Goal: Task Accomplishment & Management: Complete application form

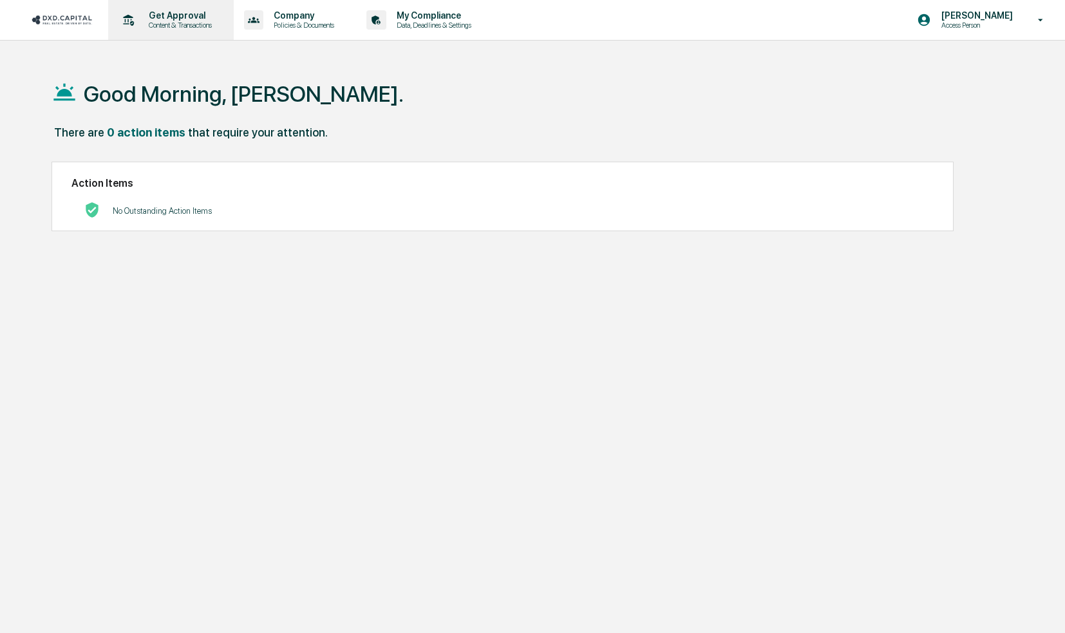
click at [173, 23] on p "Content & Transactions" at bounding box center [178, 25] width 80 height 9
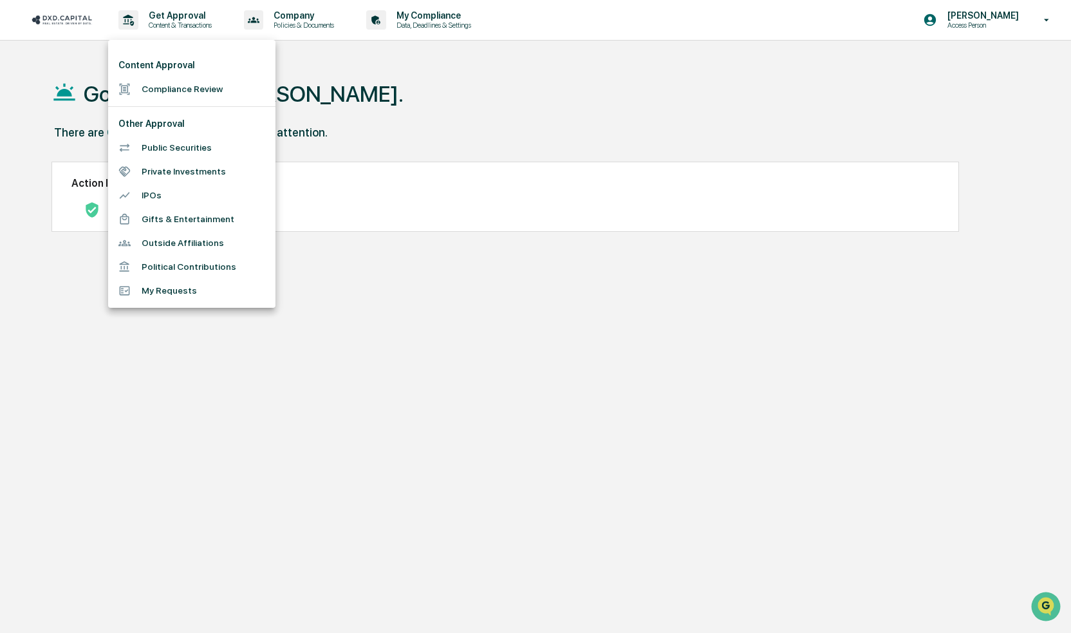
click at [183, 221] on li "Gifts & Entertainment" at bounding box center [191, 219] width 167 height 24
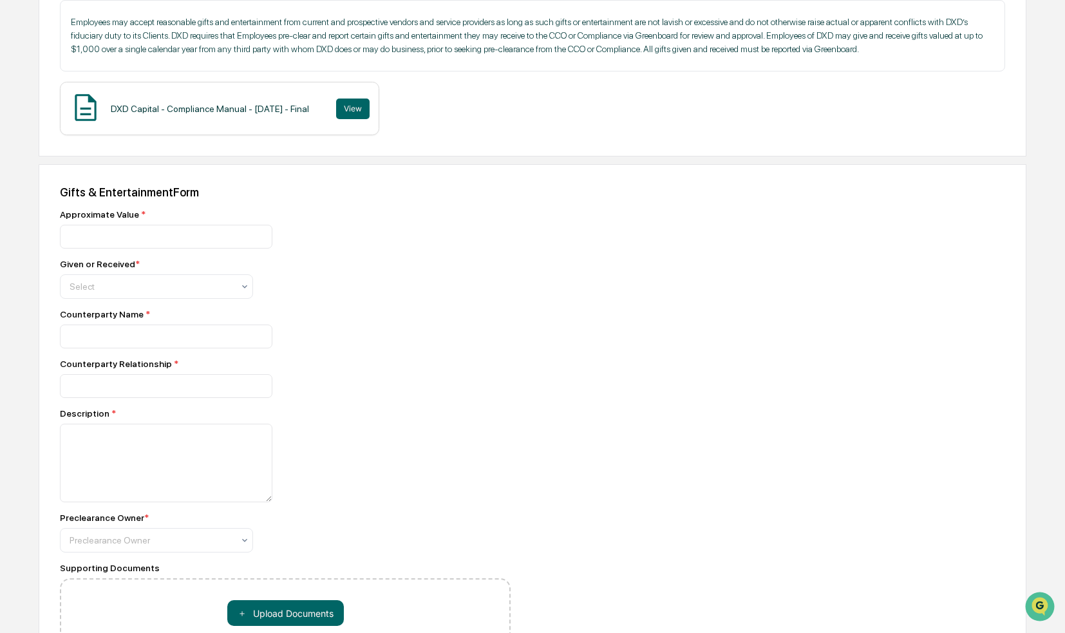
scroll to position [234, 0]
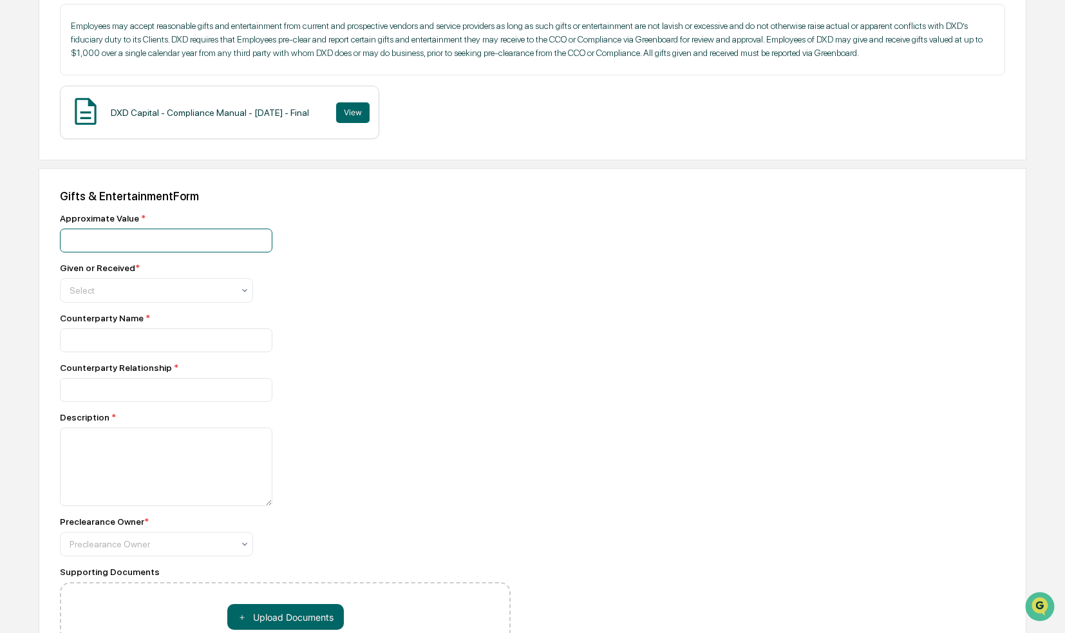
click at [85, 241] on input "number" at bounding box center [166, 240] width 212 height 24
type input "******"
click at [247, 294] on icon at bounding box center [244, 290] width 10 height 10
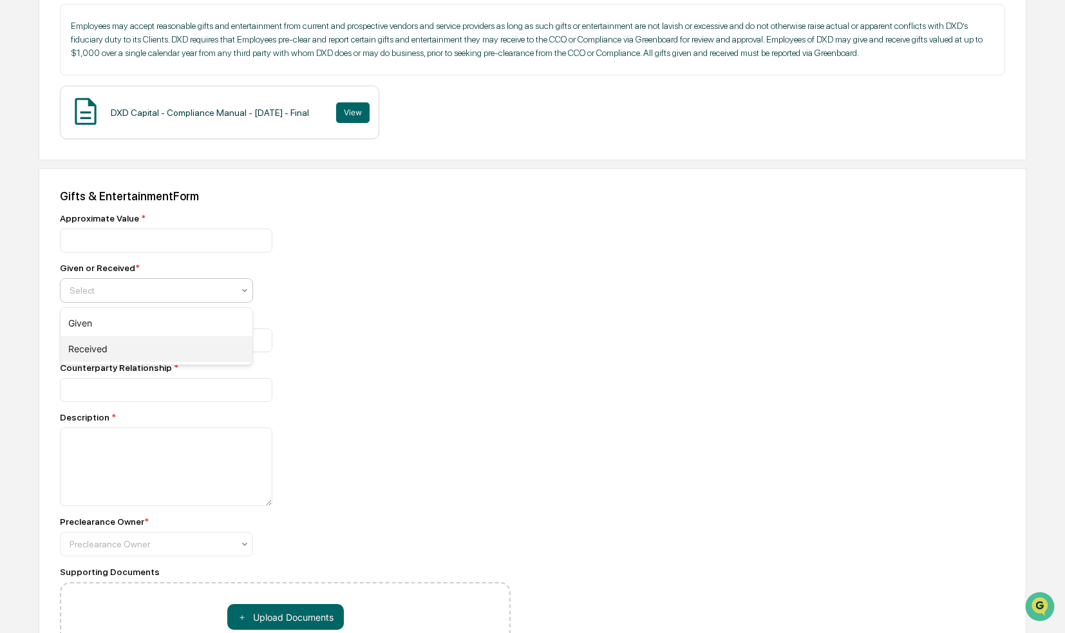
click at [113, 353] on div "Received" at bounding box center [157, 349] width 192 height 26
click at [99, 345] on input at bounding box center [166, 340] width 212 height 24
type input "**********"
click at [95, 390] on input at bounding box center [166, 390] width 212 height 24
type input "******"
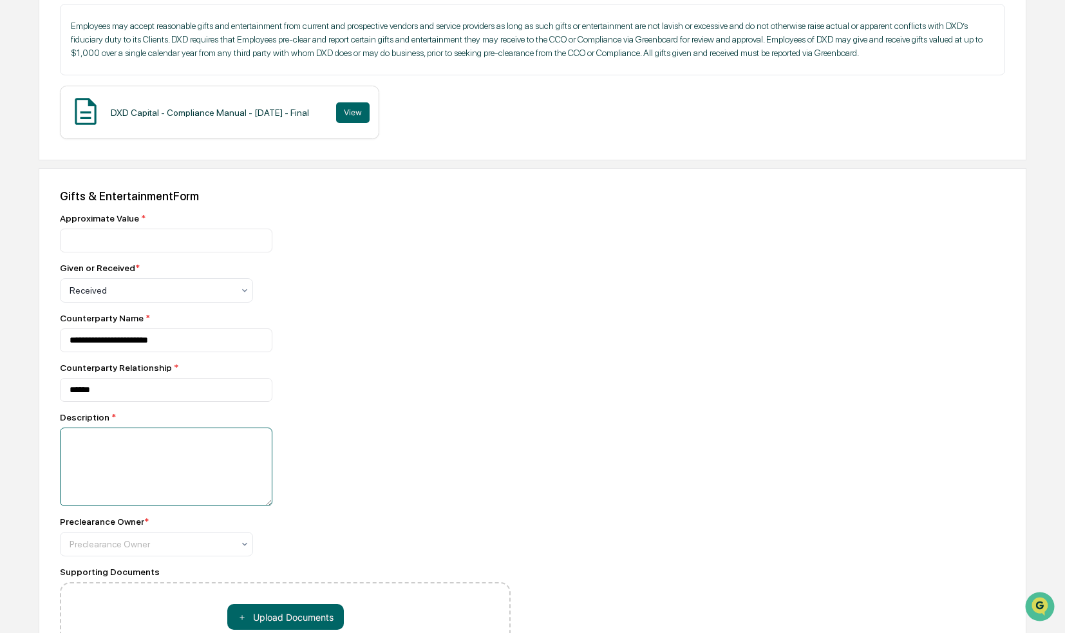
click at [79, 449] on textarea at bounding box center [166, 466] width 212 height 79
type textarea "*"
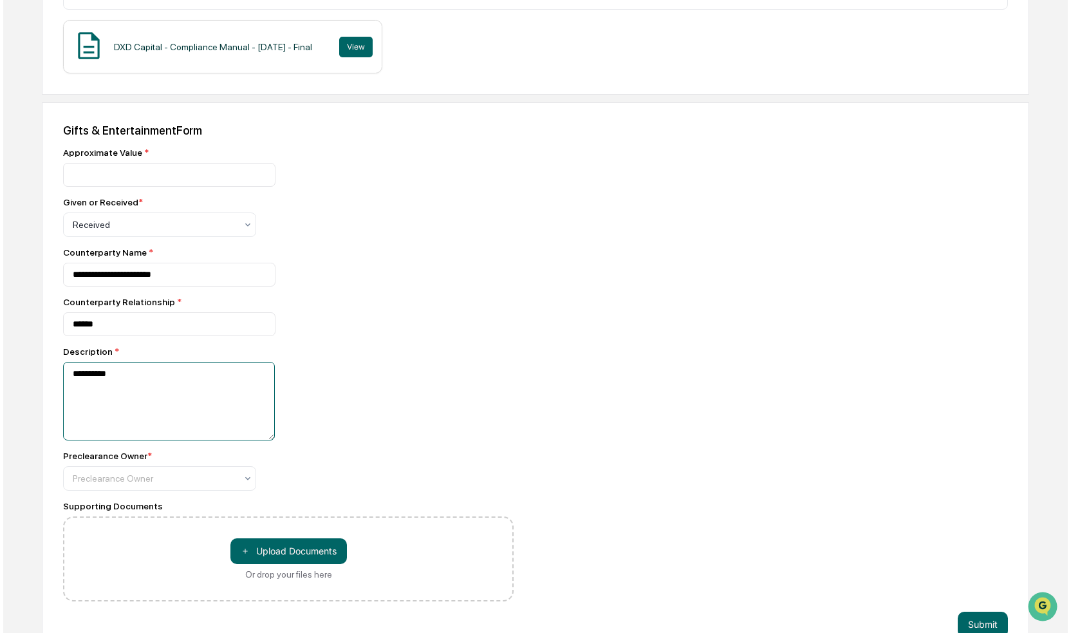
scroll to position [330, 0]
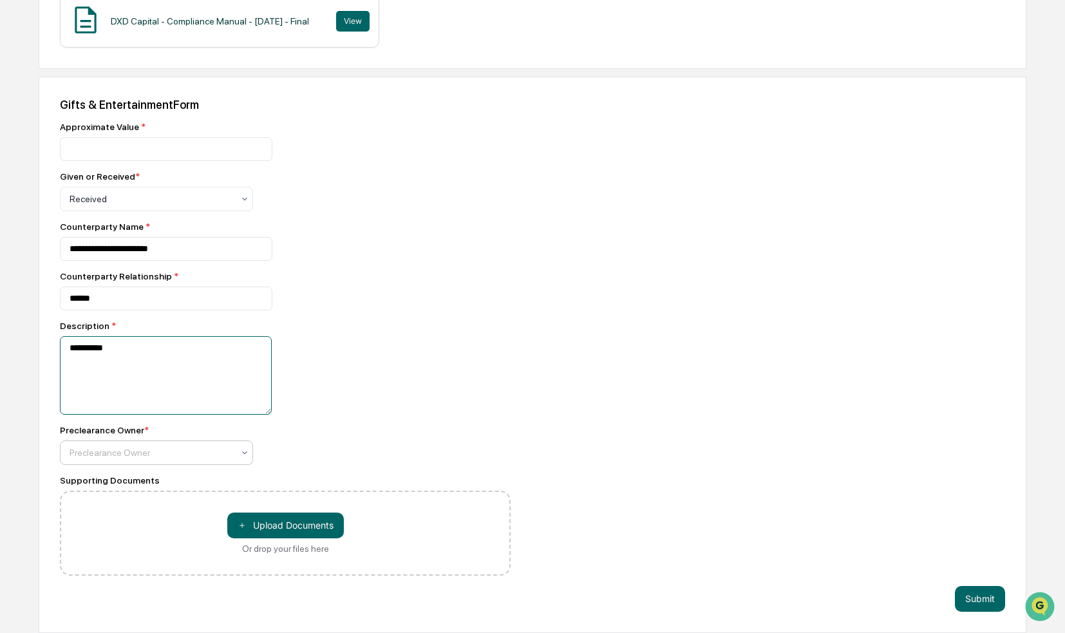
type textarea "**********"
click at [246, 451] on icon at bounding box center [244, 452] width 5 height 3
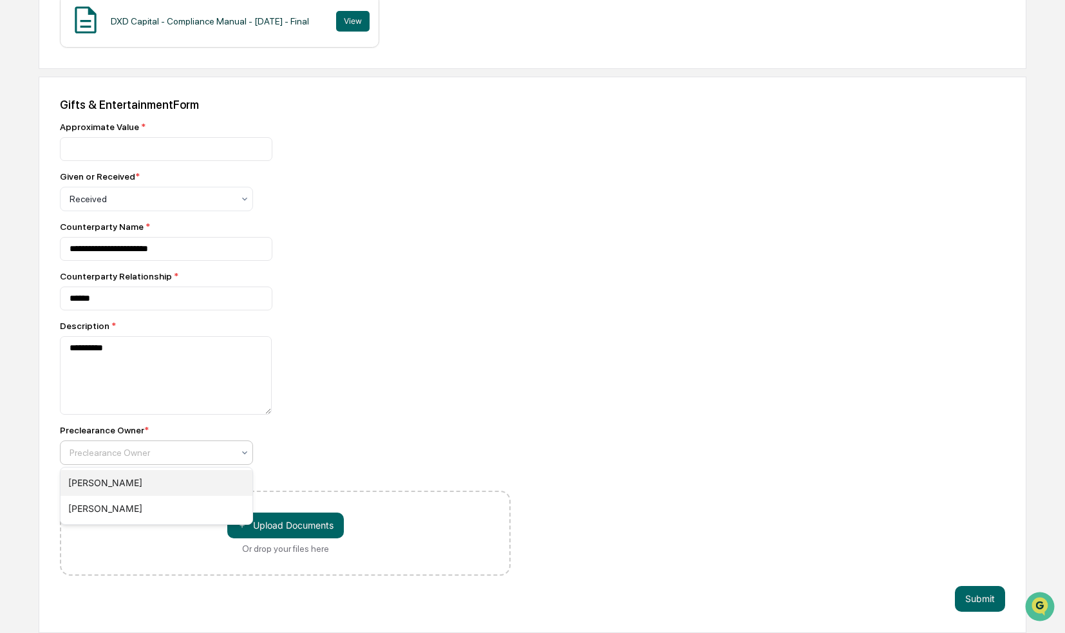
click at [149, 483] on div "[PERSON_NAME]" at bounding box center [157, 483] width 192 height 26
click at [980, 600] on button "Submit" at bounding box center [979, 599] width 50 height 26
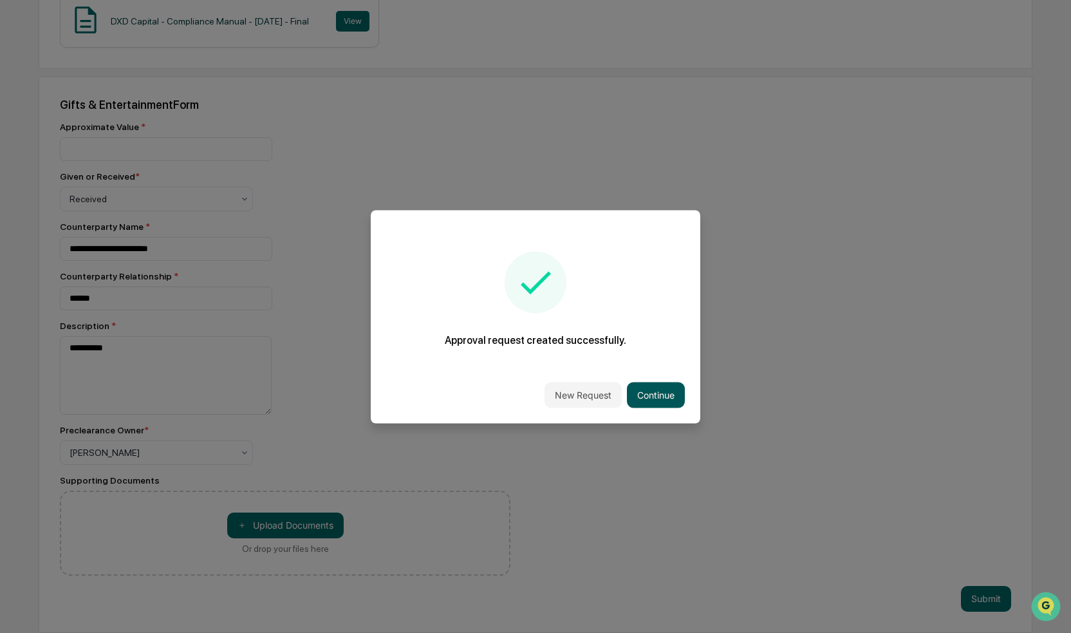
click at [664, 395] on button "Continue" at bounding box center [656, 395] width 58 height 26
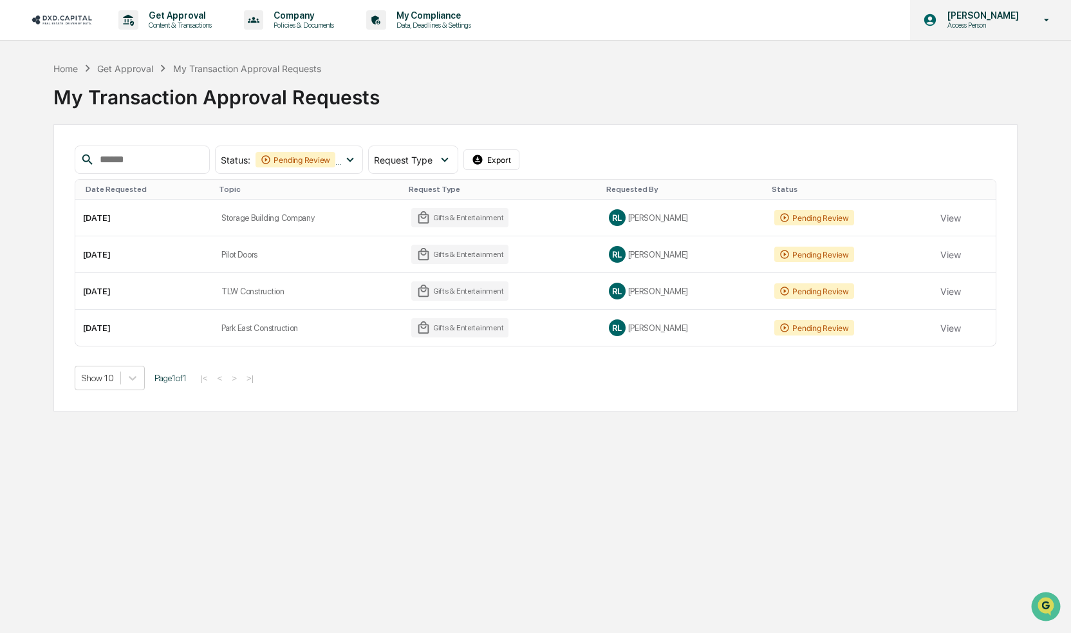
click at [1048, 25] on icon at bounding box center [1047, 20] width 23 height 12
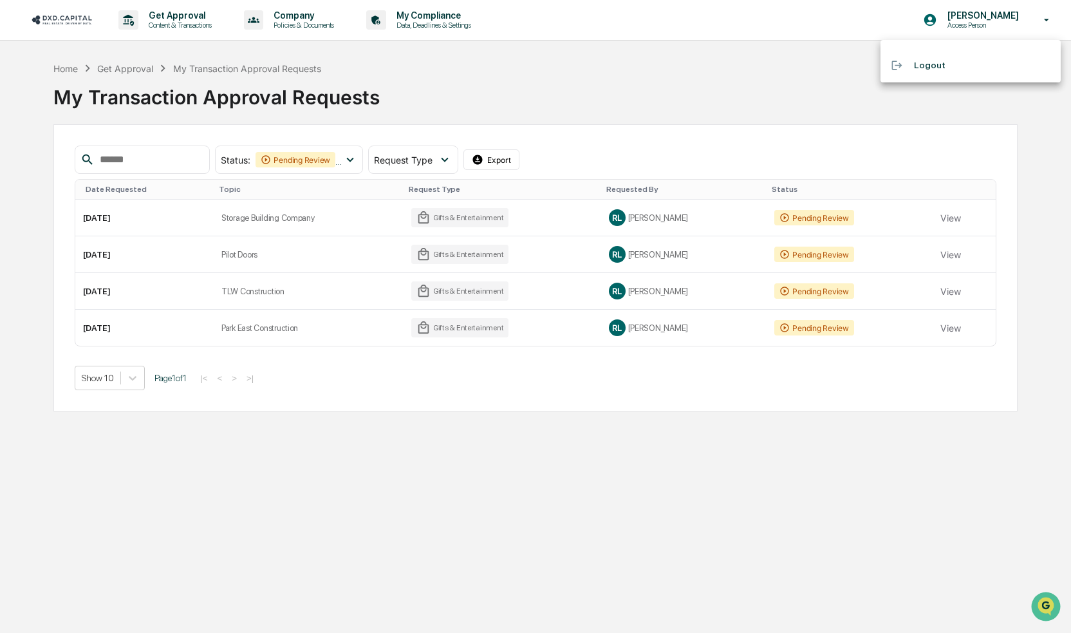
click at [937, 70] on li "Logout" at bounding box center [970, 65] width 180 height 24
